Goal: Information Seeking & Learning: Understand process/instructions

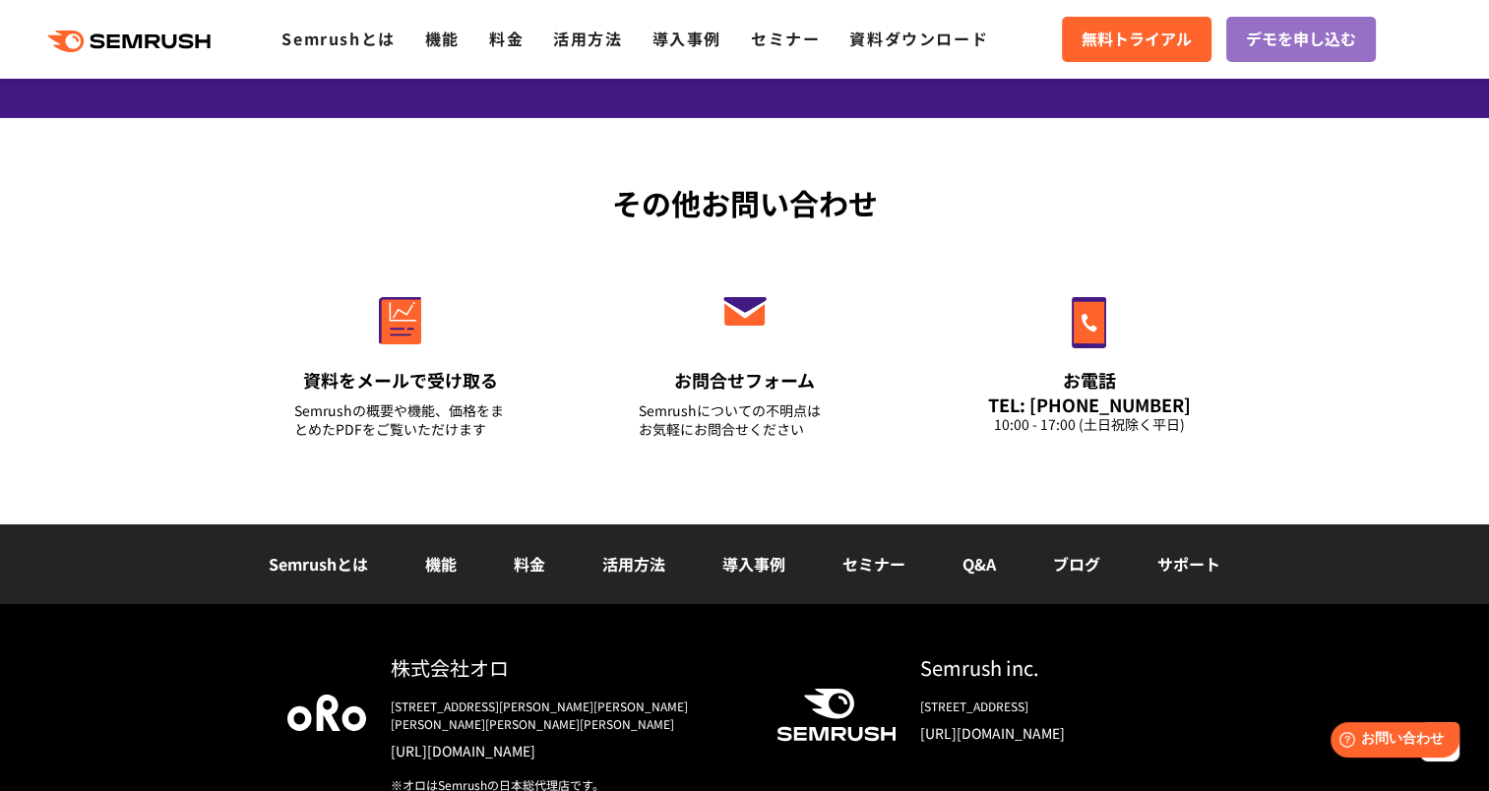
scroll to position [6992, 0]
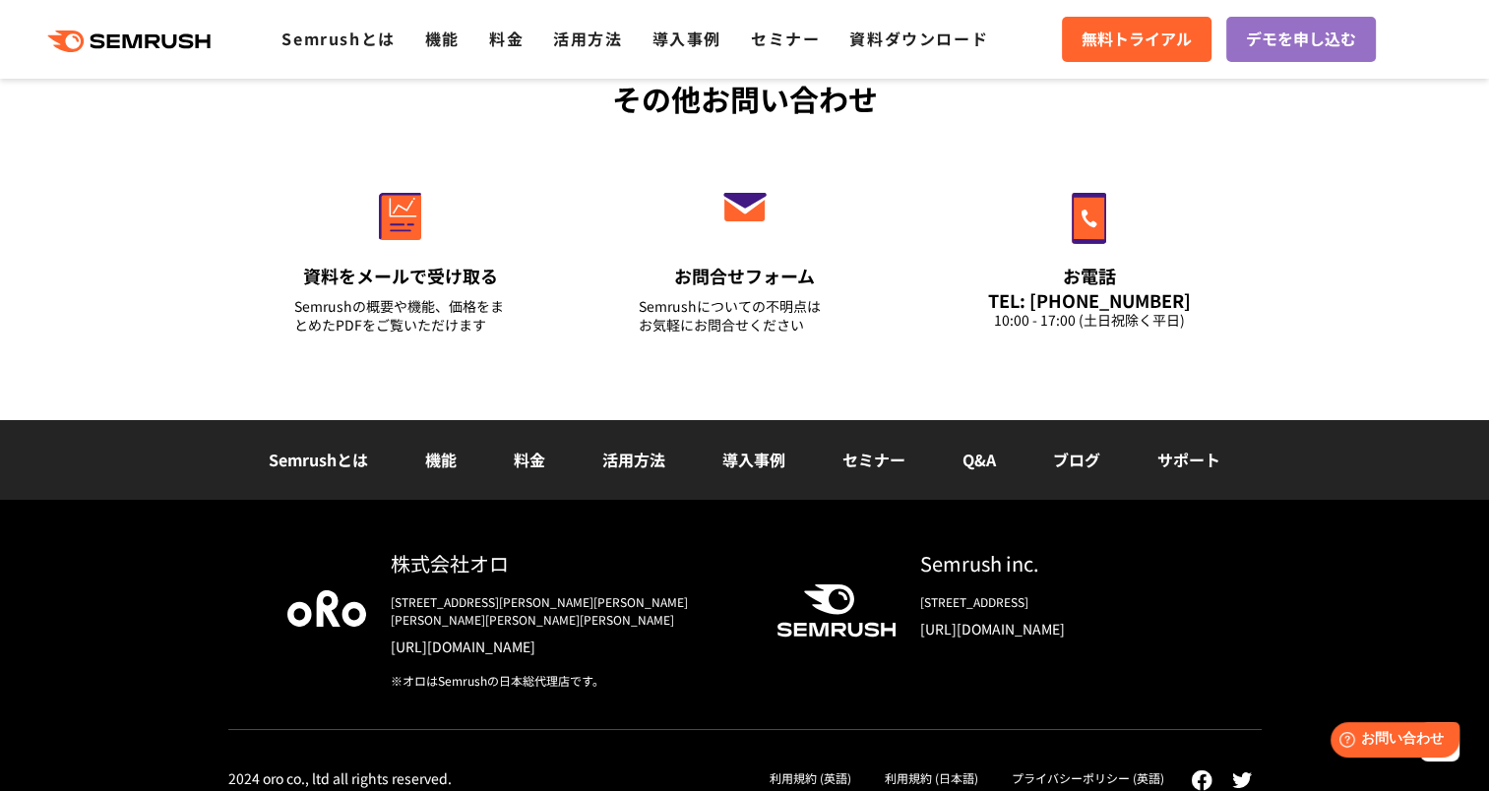
click at [958, 453] on li "Q&A" at bounding box center [979, 461] width 91 height 26
click at [963, 460] on link "Q&A" at bounding box center [979, 460] width 33 height 24
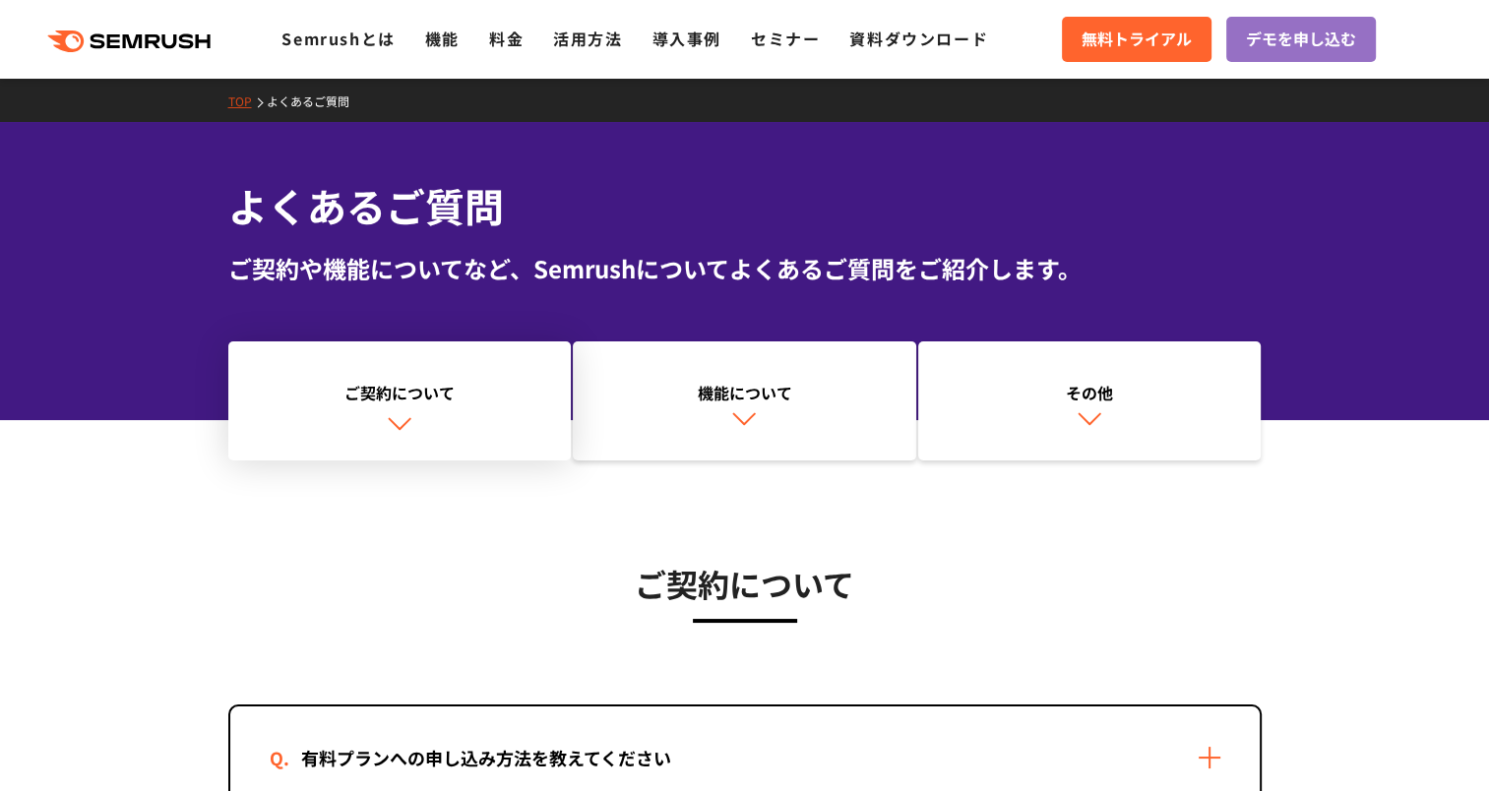
click at [414, 421] on link "ご契約について" at bounding box center [400, 402] width 344 height 120
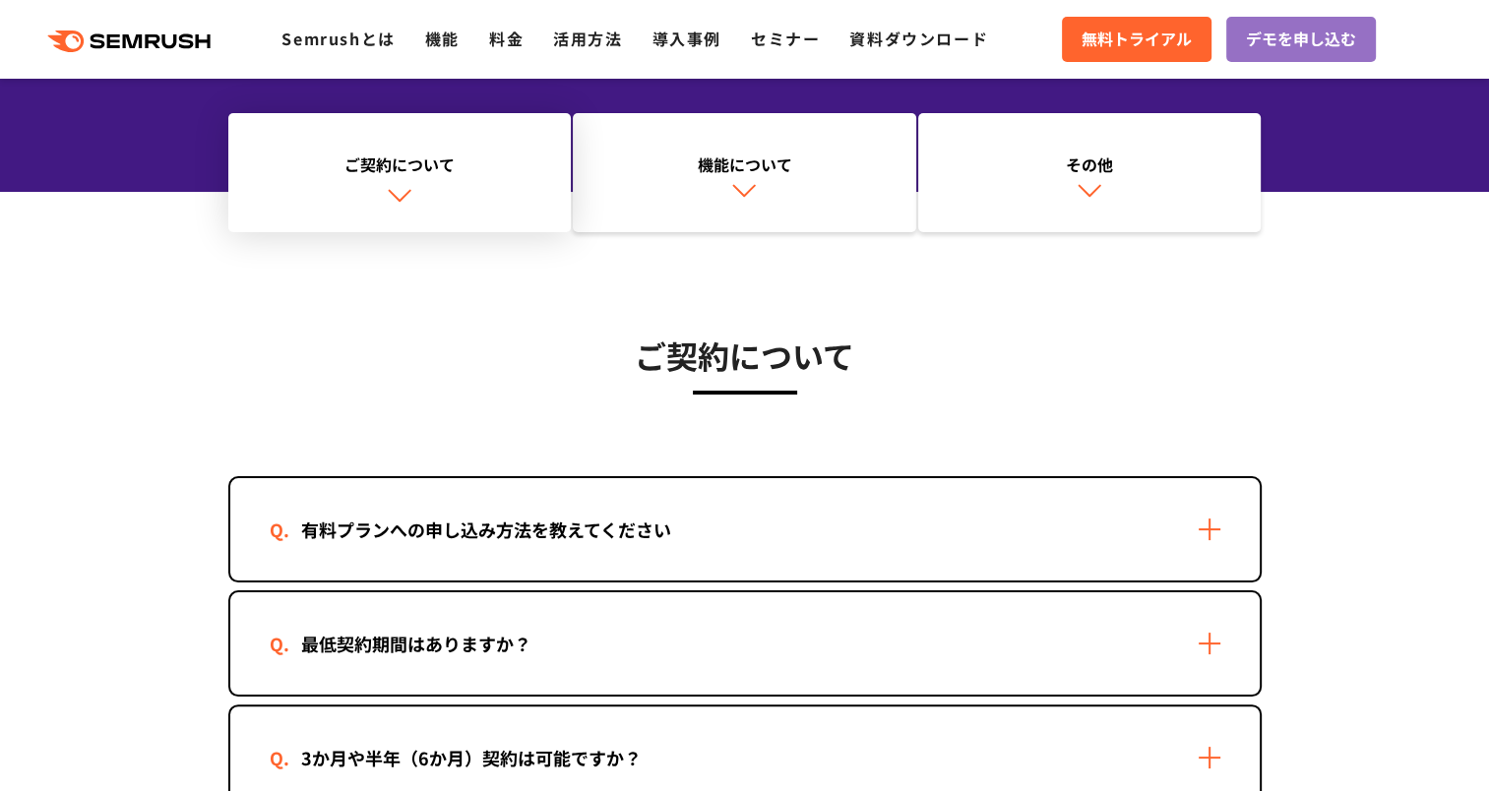
scroll to position [473, 0]
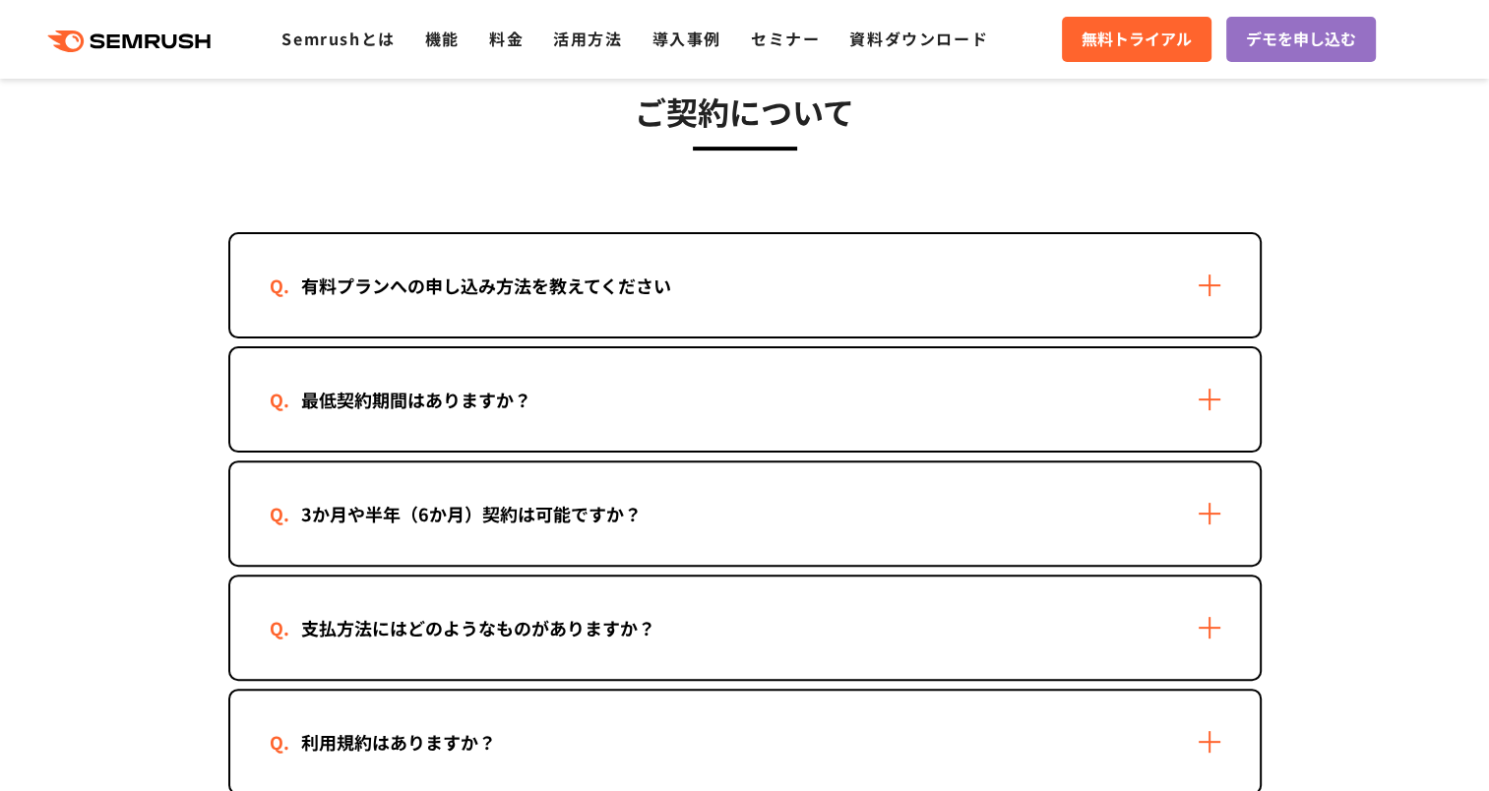
click at [488, 297] on div "有料プランへの申し込み方法を教えてください" at bounding box center [486, 286] width 433 height 29
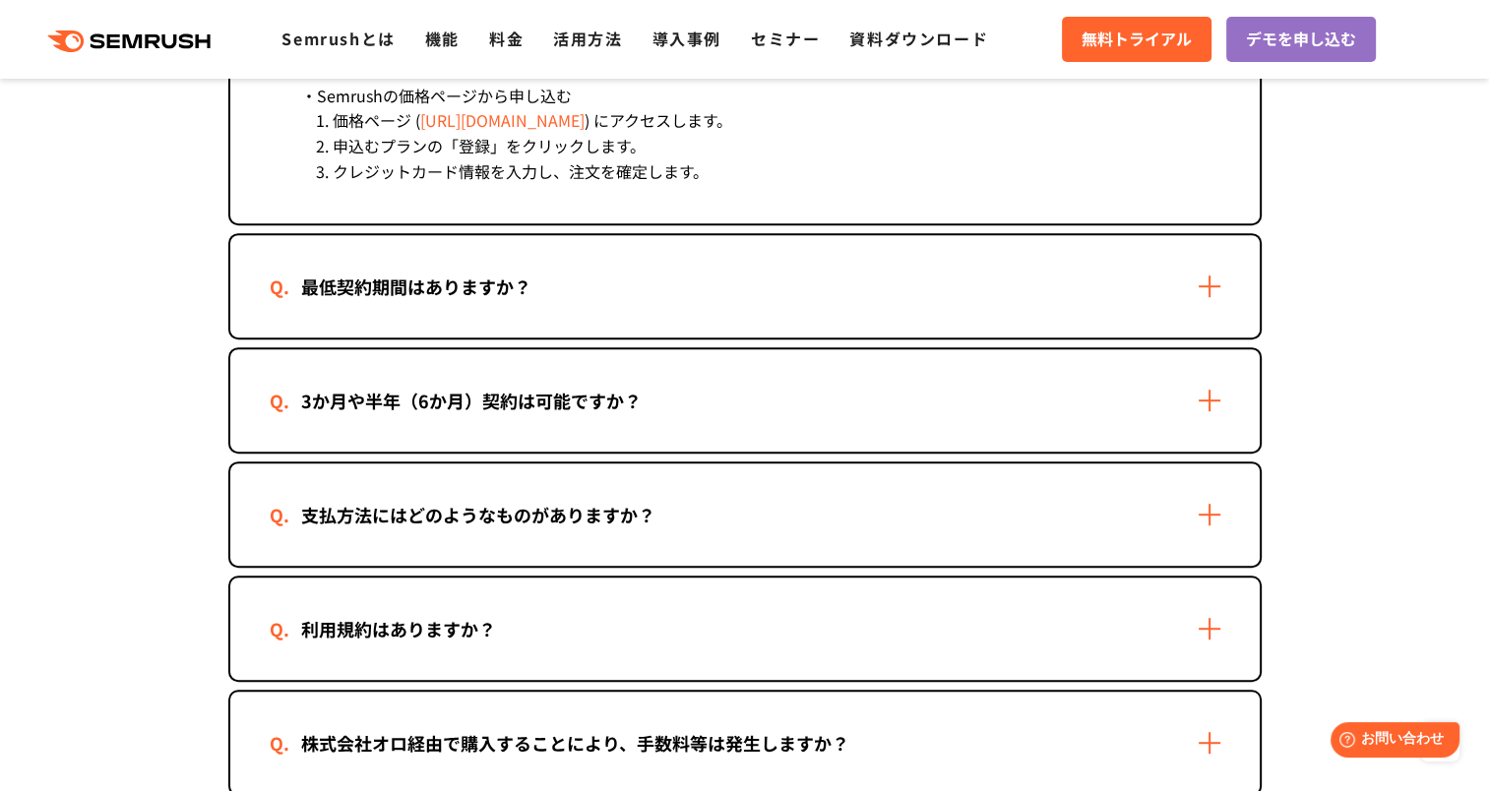
scroll to position [965, 0]
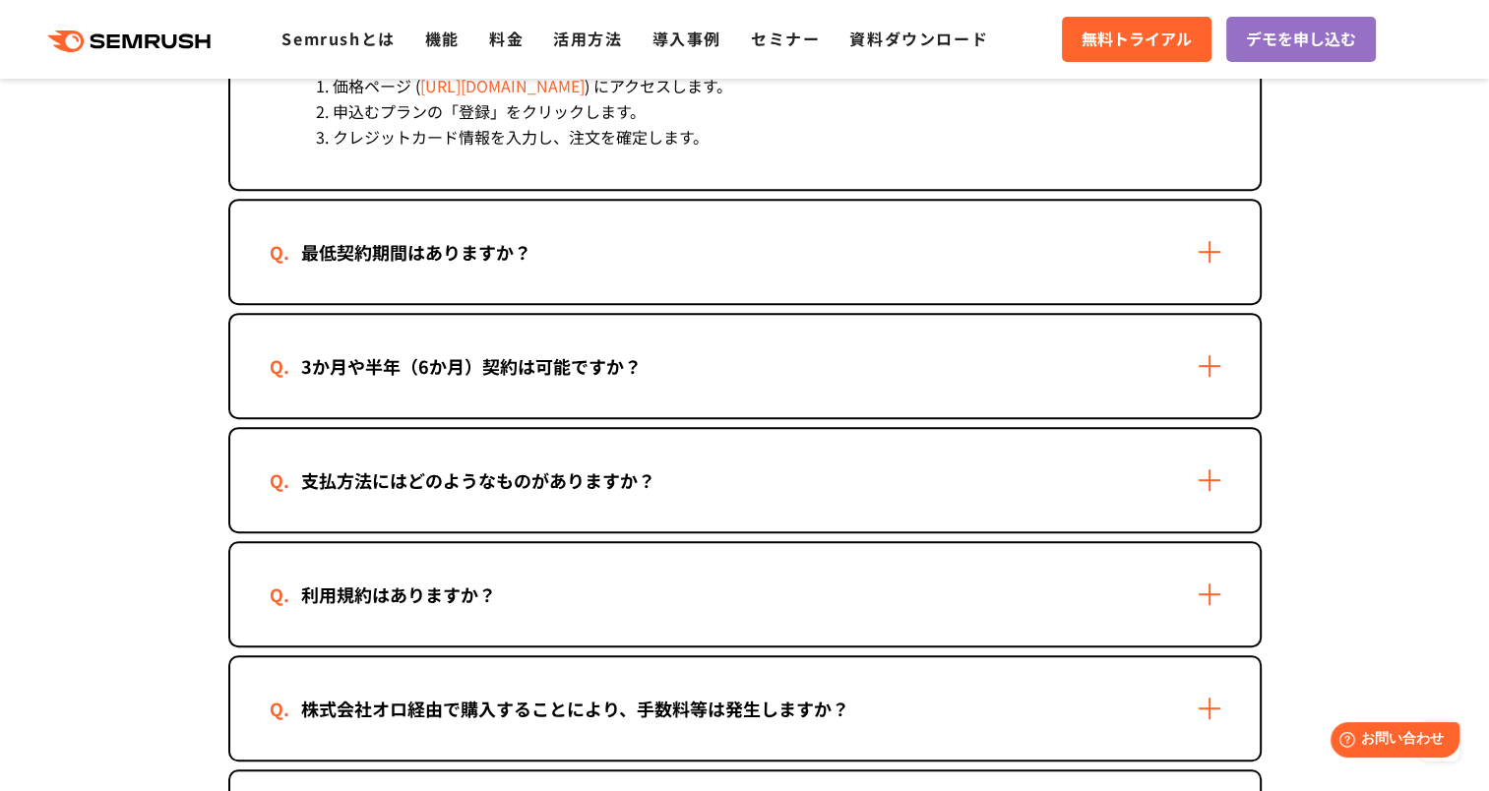
click at [355, 467] on div "支払方法にはどのようなものがありますか？" at bounding box center [478, 481] width 417 height 29
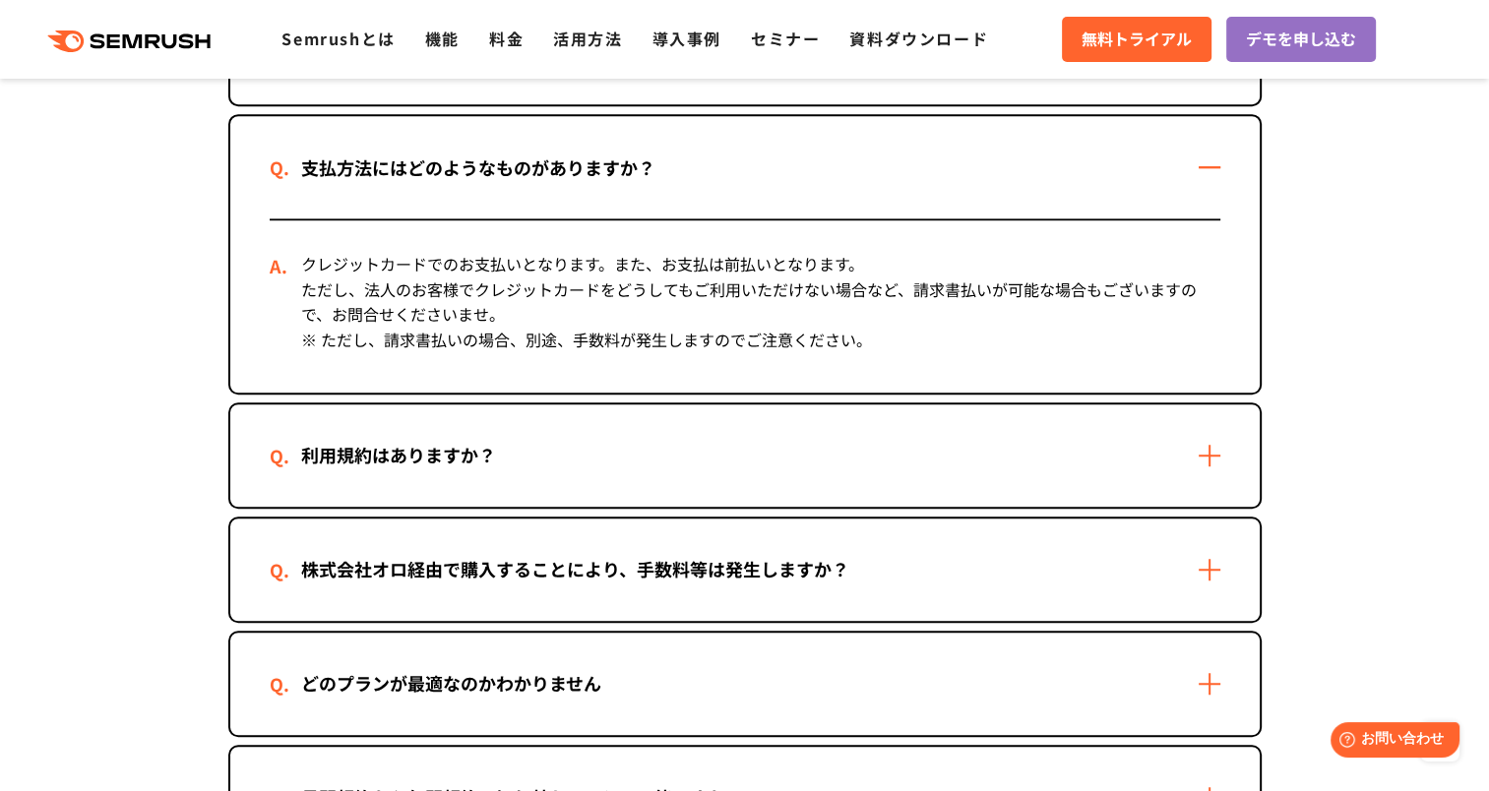
scroll to position [1457, 0]
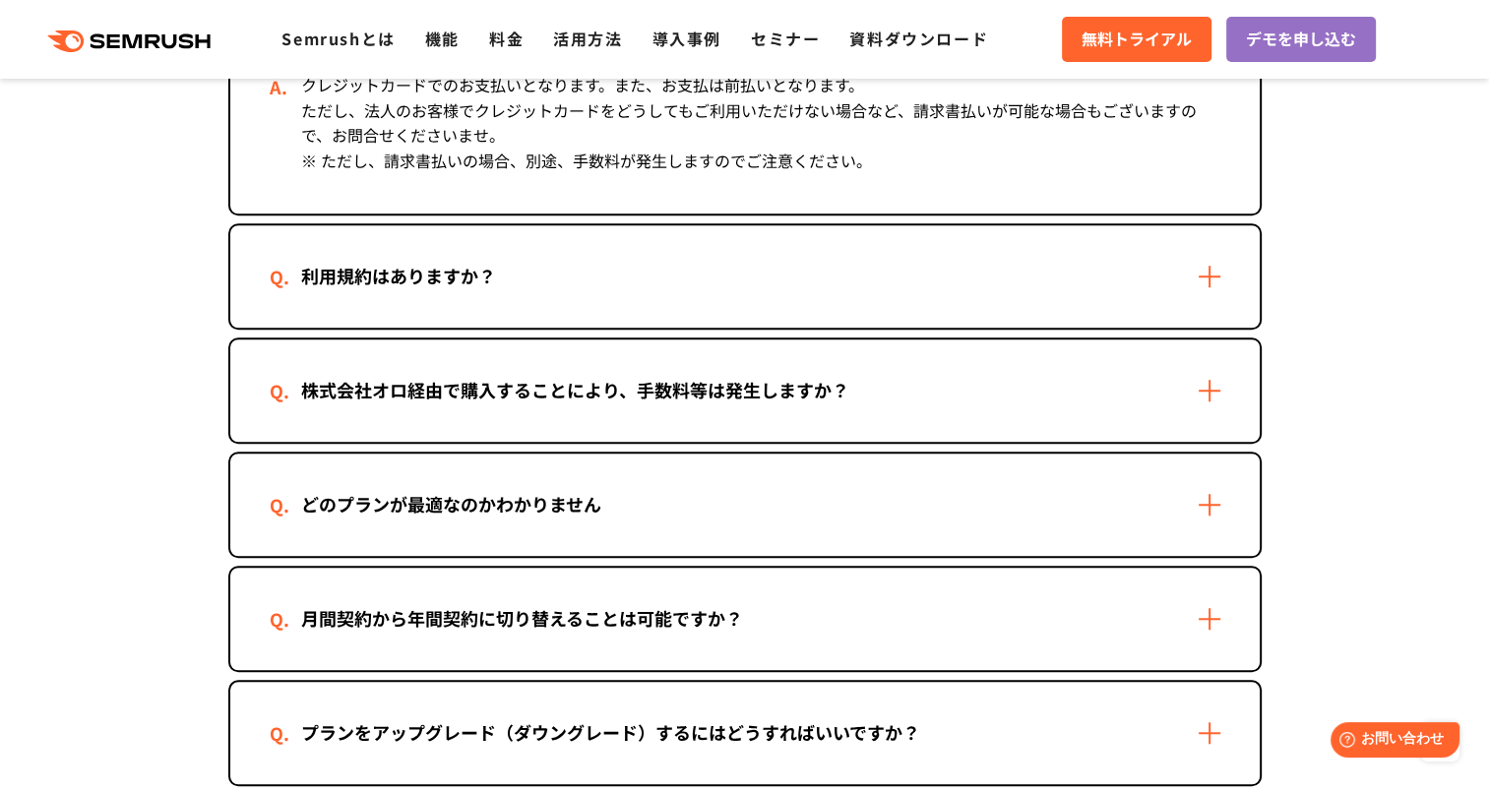
click at [475, 391] on div "株式会社オロ経由で購入することにより、手数料等は発生しますか？" at bounding box center [575, 390] width 611 height 29
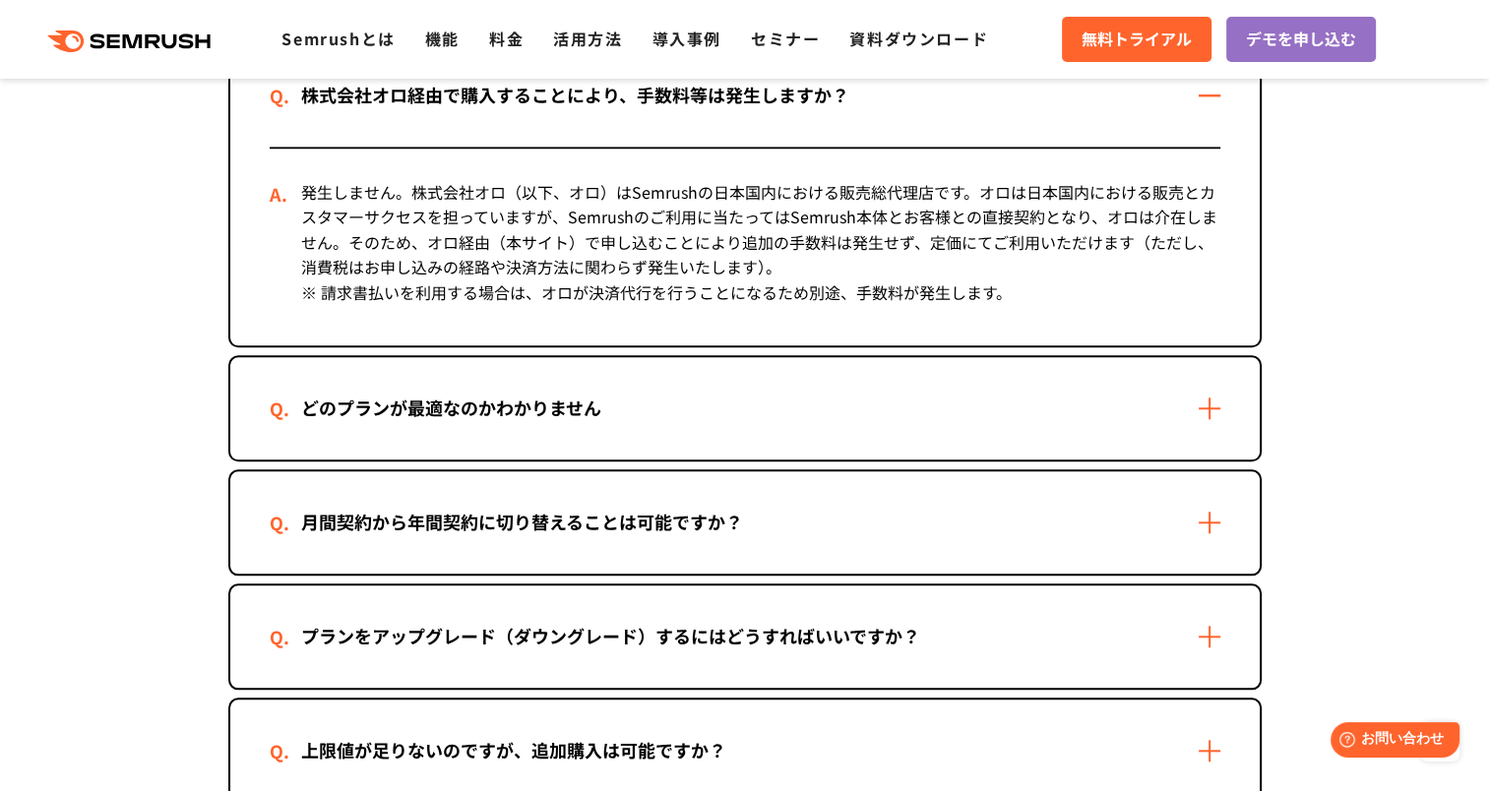
scroll to position [1851, 0]
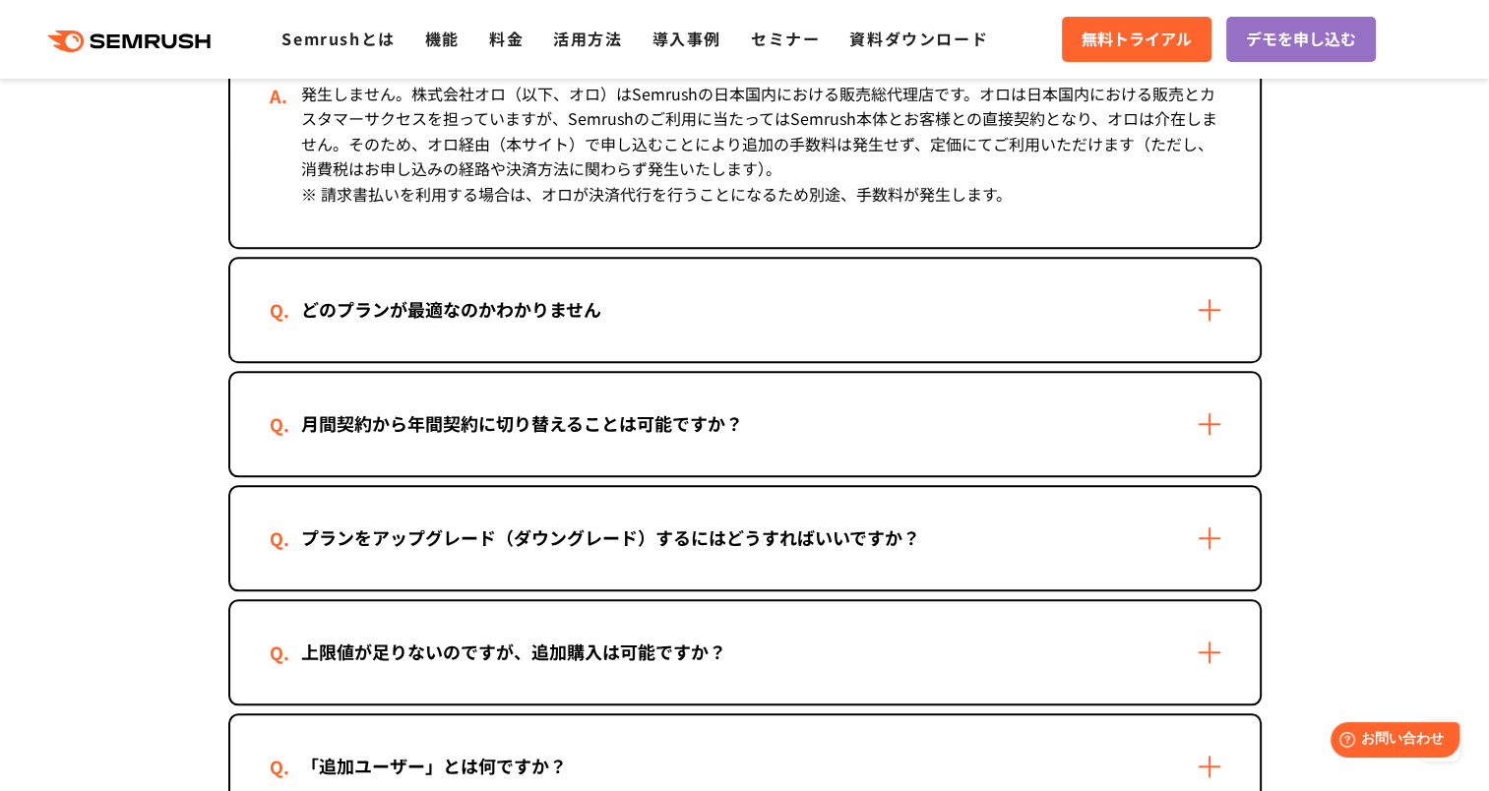
click at [628, 333] on div "どのプランが最適なのかわかりません" at bounding box center [745, 310] width 1030 height 102
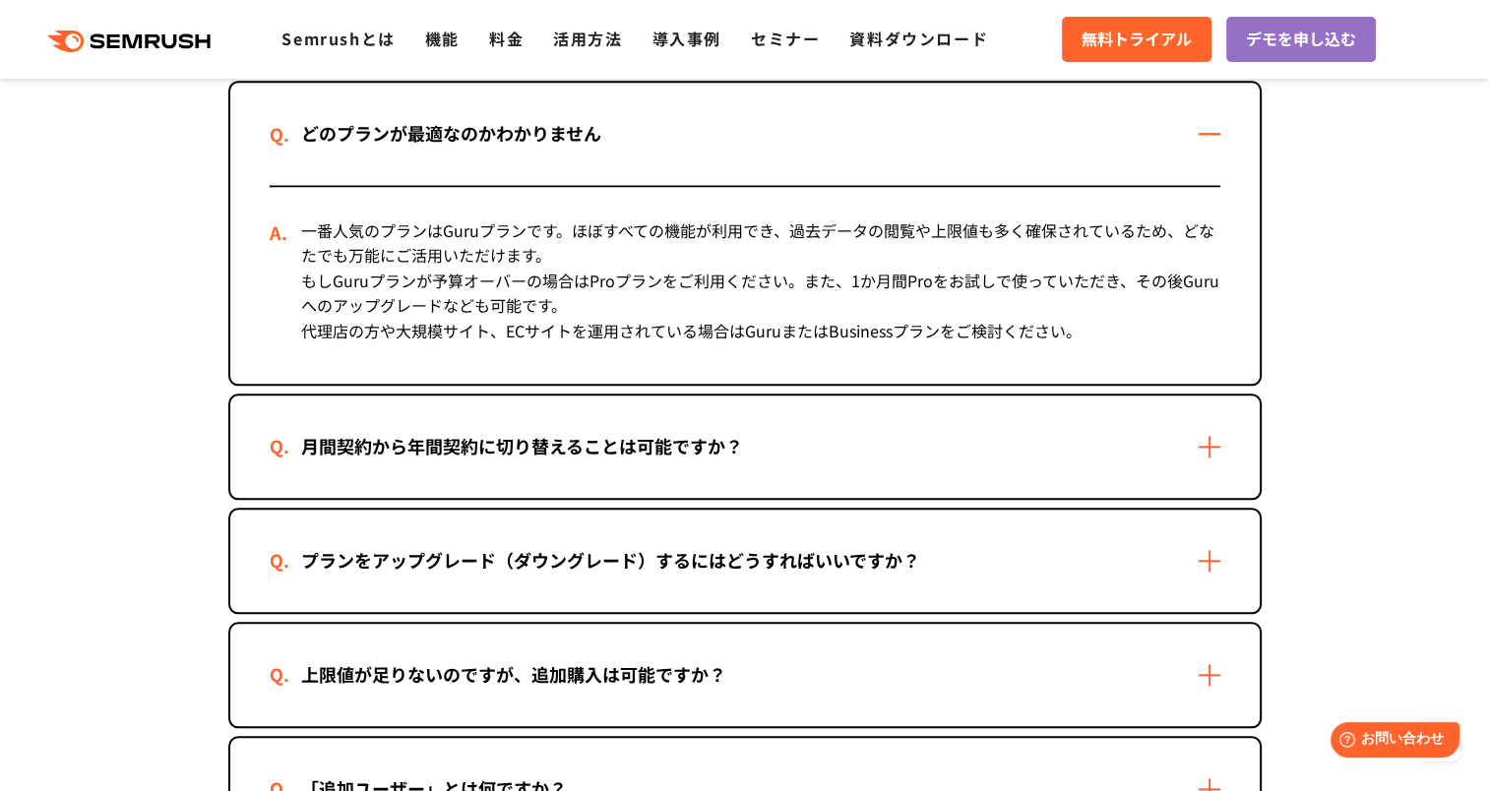
scroll to position [2343, 0]
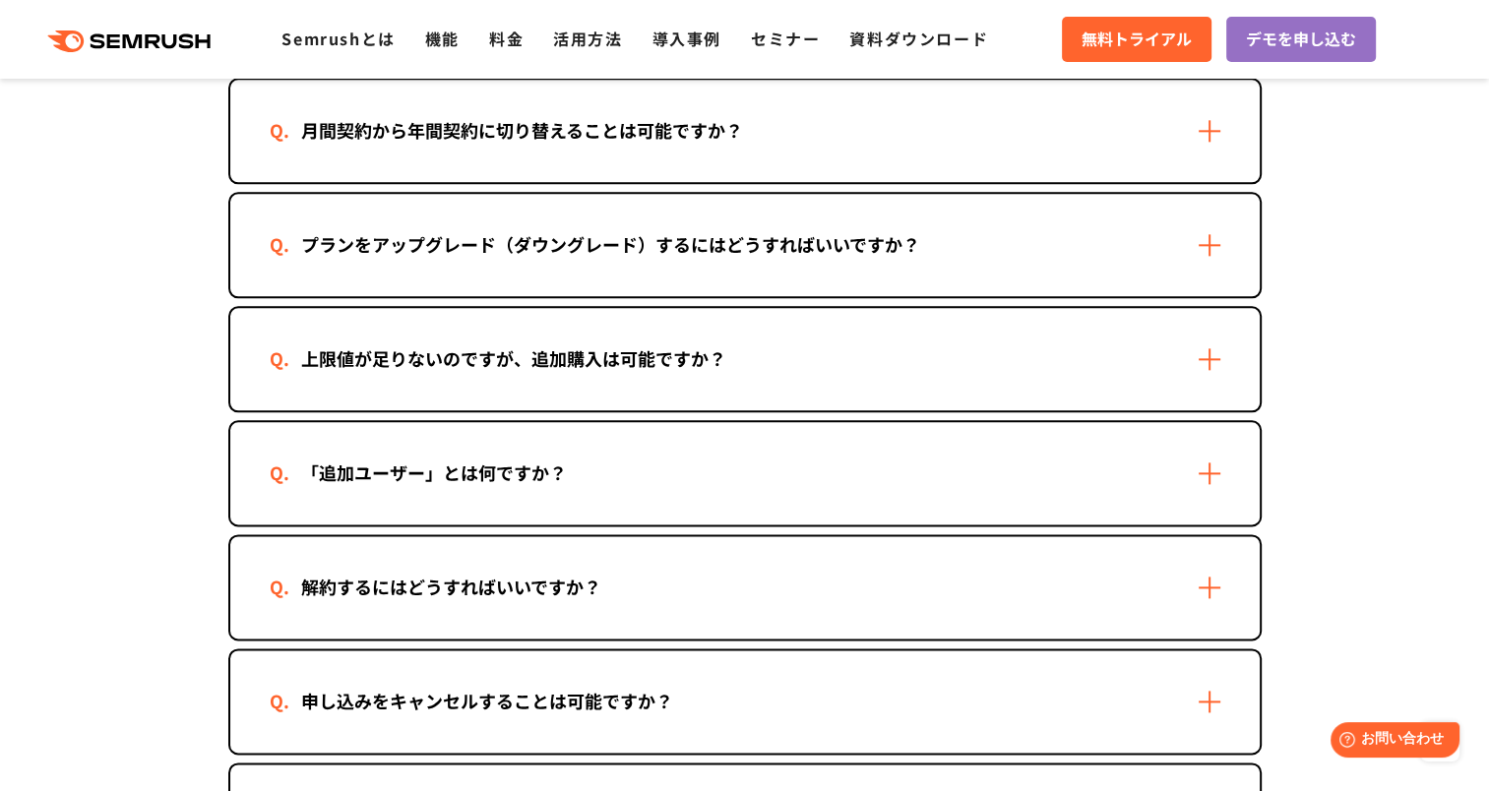
click at [494, 230] on div "プランをアップグレード（ダウングレード）するにはどうすればいいですか？" at bounding box center [611, 244] width 682 height 29
